Goal: Task Accomplishment & Management: Manage account settings

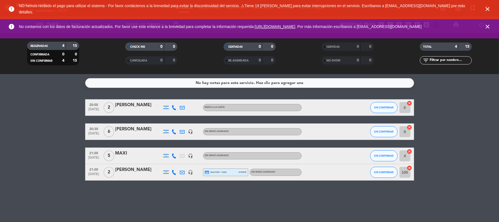
click at [58, 92] on div "No hay notas para este servicio. Haz clic para agregar una 20:00 [DATE] 2 [PERS…" at bounding box center [249, 148] width 499 height 148
click at [405, 172] on input "100" at bounding box center [405, 172] width 11 height 11
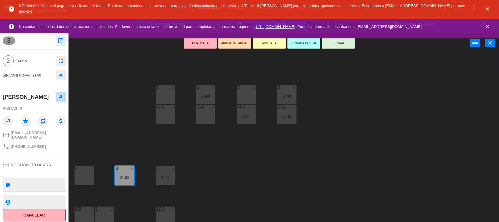
click at [125, 177] on div "21:00" at bounding box center [124, 177] width 19 height 4
click at [172, 210] on div "2" at bounding box center [172, 208] width 3 height 5
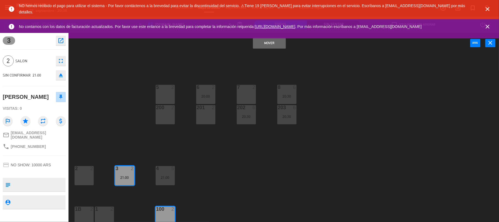
click at [158, 212] on div "100 2" at bounding box center [165, 208] width 19 height 5
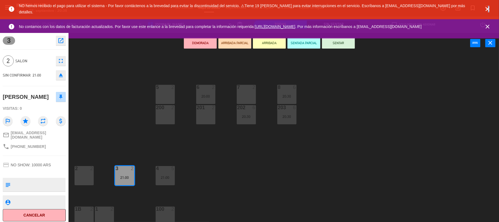
click at [489, 7] on icon "close" at bounding box center [487, 9] width 7 height 7
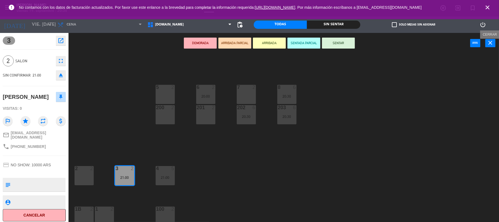
click at [487, 39] on button "close" at bounding box center [490, 43] width 10 height 8
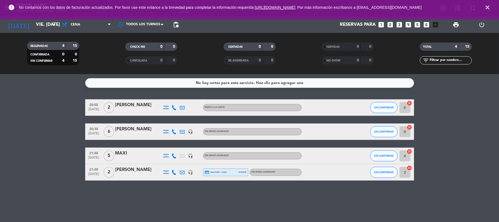
click at [434, 116] on bookings-row "20:00 [DATE] 2 [PERSON_NAME] MENÚ A LA CARTA SIN CONFIRMAR 6 cancel 20:30 [DATE…" at bounding box center [249, 139] width 499 height 81
click at [73, 148] on bookings-row "20:00 [DATE] 2 [PERSON_NAME] MENÚ A LA CARTA SIN CONFIRMAR 6 cancel 20:30 [DATE…" at bounding box center [249, 139] width 499 height 81
click at [487, 7] on icon "close" at bounding box center [487, 7] width 7 height 7
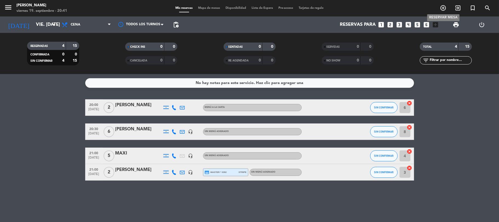
click at [441, 8] on icon "add_circle_outline" at bounding box center [443, 8] width 7 height 7
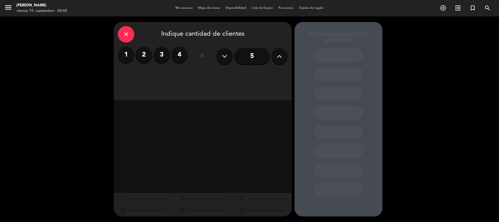
click at [251, 54] on input "5" at bounding box center [252, 56] width 36 height 16
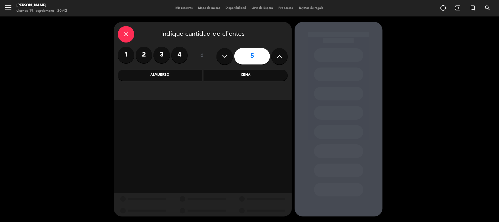
click at [220, 75] on div "Cena" at bounding box center [246, 75] width 84 height 11
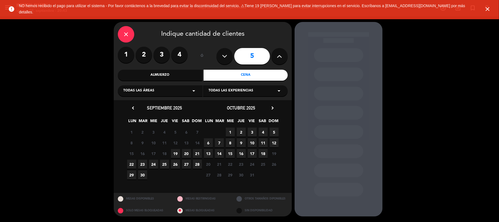
click at [174, 153] on span "19" at bounding box center [175, 153] width 9 height 9
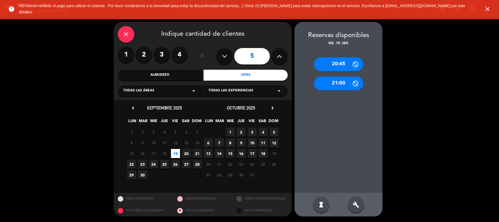
click at [349, 196] on div "hourglass_full build" at bounding box center [339, 205] width 88 height 24
click at [352, 199] on div "build" at bounding box center [356, 204] width 16 height 16
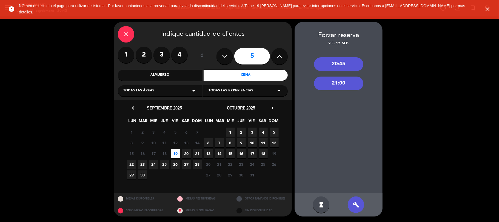
click at [337, 84] on div "21:00" at bounding box center [338, 83] width 49 height 14
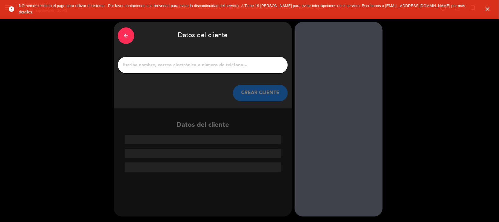
click at [216, 62] on input "1" at bounding box center [203, 65] width 162 height 8
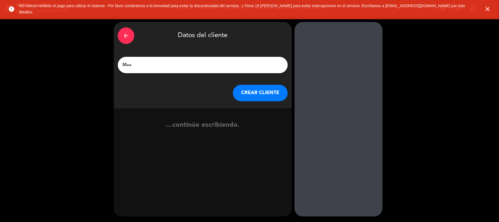
click at [203, 62] on input "Max" at bounding box center [203, 65] width 162 height 8
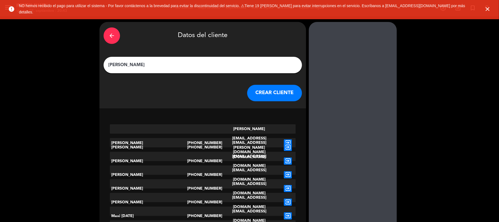
type input "[PERSON_NAME]"
click at [259, 88] on button "CREAR CLIENTE" at bounding box center [274, 93] width 55 height 16
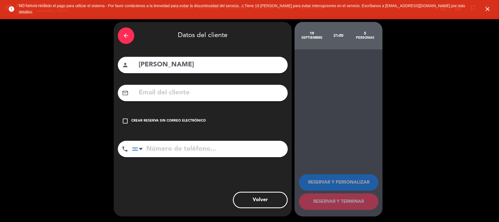
click at [188, 116] on div "check_box_outline_blank Crear reserva sin correo electrónico" at bounding box center [203, 121] width 170 height 16
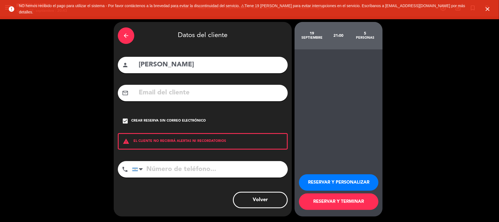
click at [330, 202] on button "RESERVAR Y TERMINAR" at bounding box center [338, 201] width 79 height 16
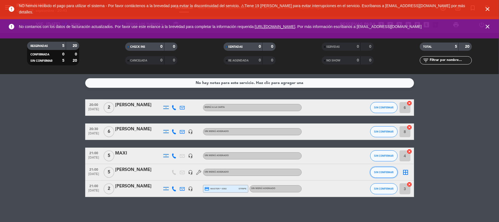
click at [387, 172] on span "SIN CONFIRMAR" at bounding box center [383, 171] width 19 height 3
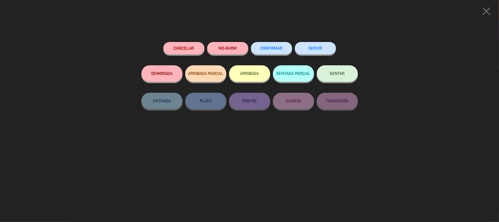
click at [170, 49] on button "Cancelar" at bounding box center [183, 48] width 41 height 12
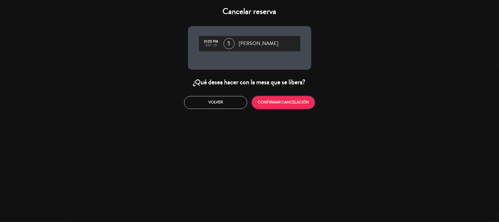
click at [278, 103] on button "CONFIRMAR CANCELACIÓN" at bounding box center [283, 102] width 63 height 13
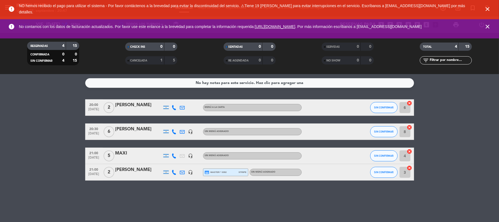
click at [485, 9] on icon "close" at bounding box center [487, 9] width 7 height 7
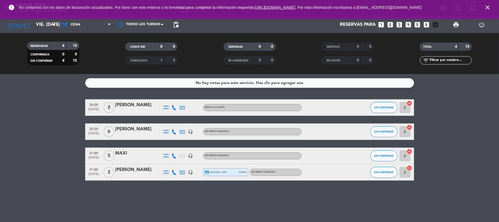
click at [487, 8] on icon "close" at bounding box center [487, 7] width 7 height 7
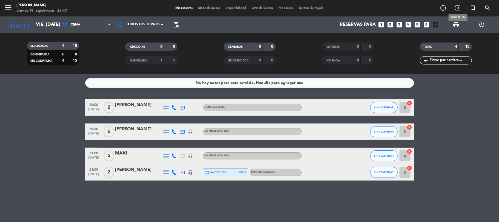
click at [455, 8] on icon "exit_to_app" at bounding box center [458, 8] width 7 height 7
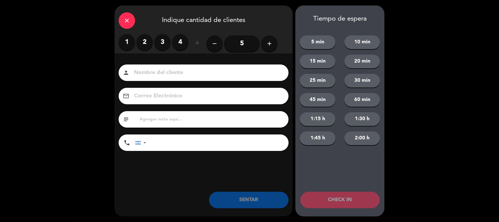
click at [146, 42] on label "2" at bounding box center [144, 42] width 16 height 16
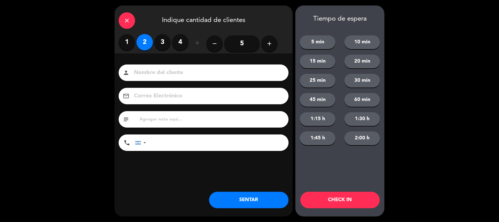
click at [161, 76] on input at bounding box center [207, 73] width 148 height 10
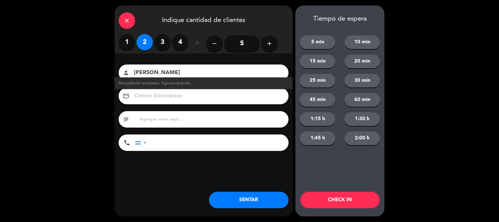
type input "[PERSON_NAME]"
click at [125, 24] on div "close" at bounding box center [127, 20] width 16 height 16
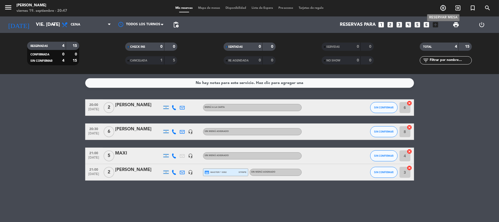
click at [443, 7] on icon "add_circle_outline" at bounding box center [443, 8] width 7 height 7
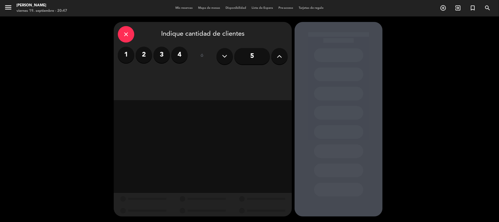
click at [149, 53] on label "2" at bounding box center [144, 55] width 16 height 16
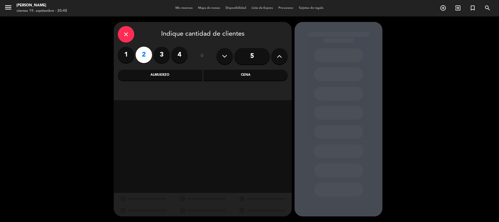
click at [231, 72] on div "Cena" at bounding box center [246, 75] width 84 height 11
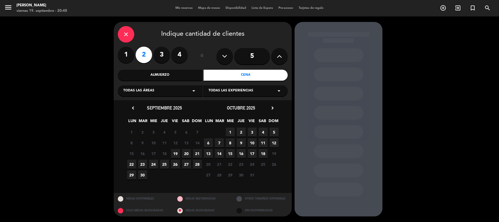
click at [175, 152] on span "19" at bounding box center [175, 153] width 9 height 9
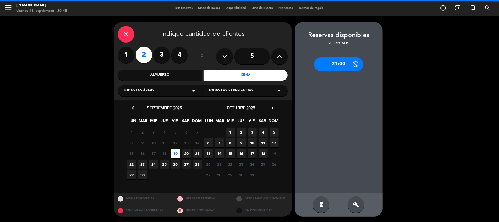
drag, startPoint x: 361, startPoint y: 206, endPoint x: 361, endPoint y: 200, distance: 6.0
click at [361, 206] on div "build" at bounding box center [356, 204] width 16 height 16
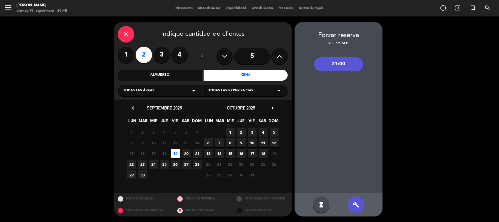
click at [343, 63] on div "21:00" at bounding box center [338, 64] width 49 height 14
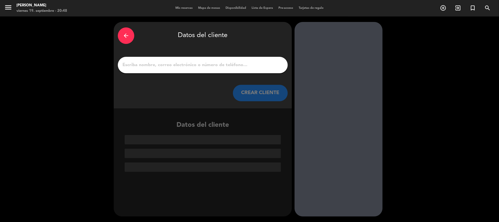
click at [162, 66] on input "1" at bounding box center [203, 65] width 162 height 8
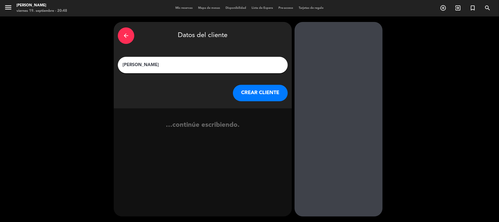
type input "[PERSON_NAME]"
click at [269, 94] on button "CREAR CLIENTE" at bounding box center [260, 93] width 55 height 16
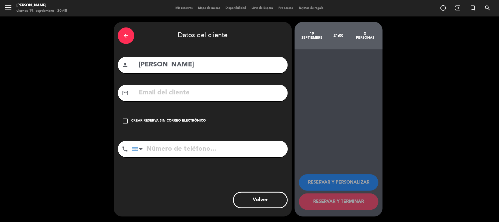
click at [166, 118] on div "Crear reserva sin correo electrónico" at bounding box center [168, 120] width 75 height 5
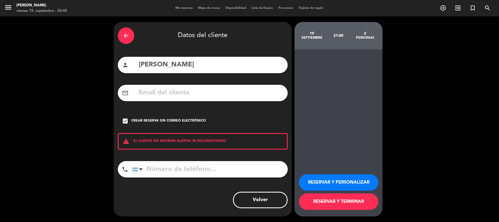
click at [360, 204] on button "RESERVAR Y TERMINAR" at bounding box center [338, 201] width 79 height 16
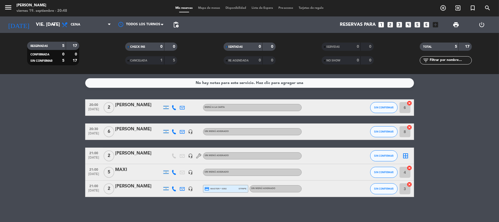
click at [405, 153] on icon "border_all" at bounding box center [406, 155] width 7 height 7
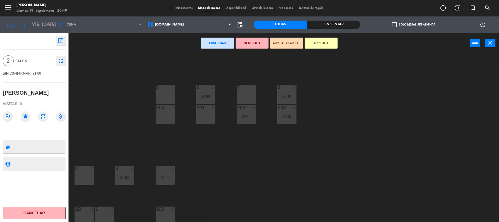
click at [165, 211] on div at bounding box center [165, 208] width 9 height 5
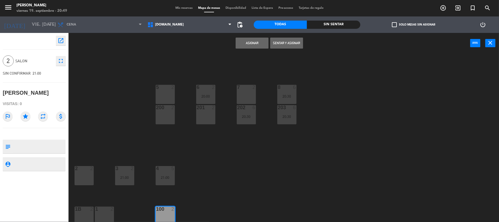
click at [257, 40] on button "Asignar" at bounding box center [252, 43] width 33 height 11
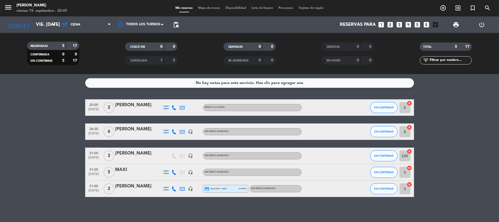
click at [435, 115] on bookings-row "20:00 [DATE] 2 [PERSON_NAME] MENÚ A LA CARTA SIN CONFIRMAR 6 cancel 20:30 [DATE…" at bounding box center [249, 148] width 499 height 98
click at [430, 81] on service-notes "No hay notas para este servicio. Haz clic para agregar una" at bounding box center [249, 83] width 499 height 10
click at [142, 109] on div "[PERSON_NAME]" at bounding box center [138, 104] width 47 height 7
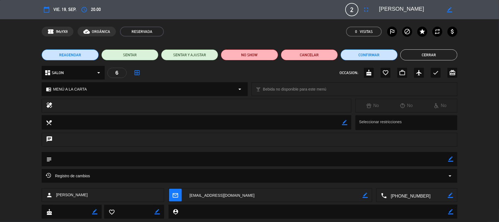
click at [490, 112] on div "healing No No No" at bounding box center [249, 107] width 499 height 16
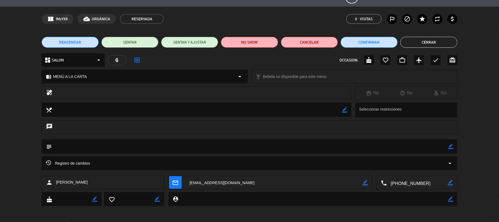
click at [399, 178] on textarea at bounding box center [417, 183] width 61 height 14
click at [429, 167] on span "content_paste" at bounding box center [428, 169] width 4 height 4
click at [420, 36] on div "REAGENDAR SENTAR SENTAR Y AJUSTAR NO SHOW Cancelar Confirmar Cerrar" at bounding box center [249, 42] width 499 height 22
click at [418, 42] on button "Cerrar" at bounding box center [428, 42] width 57 height 11
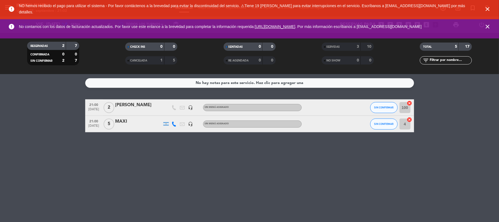
click at [490, 10] on icon "close" at bounding box center [487, 9] width 7 height 7
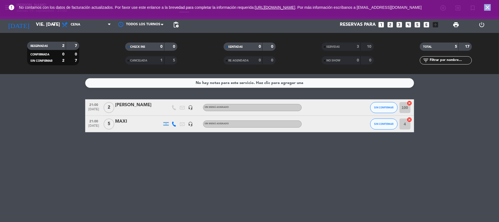
click at [490, 10] on icon "close" at bounding box center [487, 7] width 7 height 7
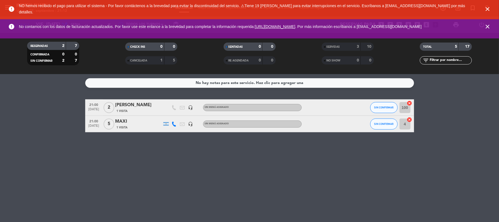
click at [488, 9] on icon "close" at bounding box center [487, 9] width 7 height 7
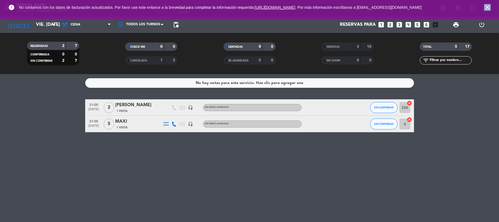
click at [488, 9] on icon "close" at bounding box center [487, 7] width 7 height 7
